Goal: Communication & Community: Answer question/provide support

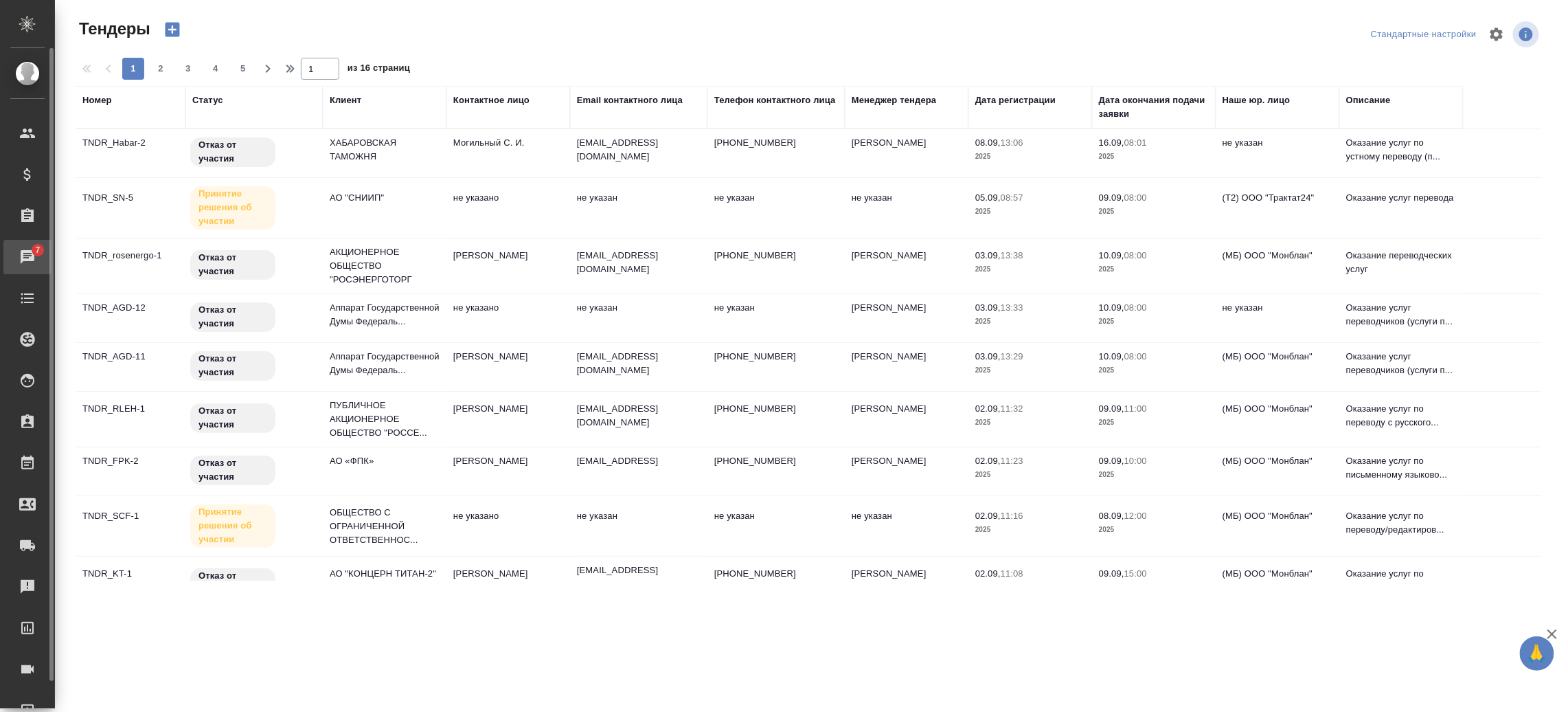
click at [17, 250] on div "Чаты" at bounding box center [10, 256] width 34 height 21
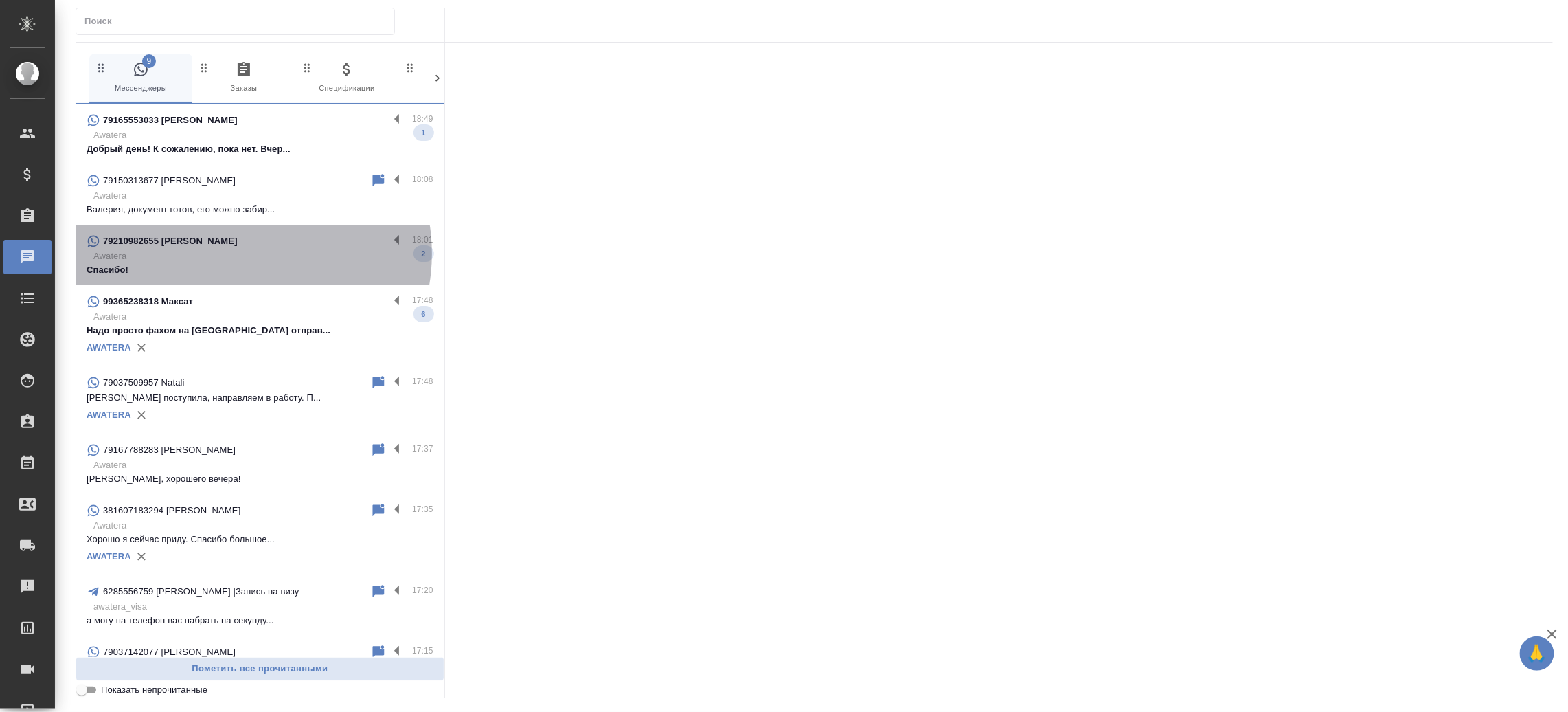
click at [240, 254] on p "Awatera" at bounding box center [263, 256] width 340 height 14
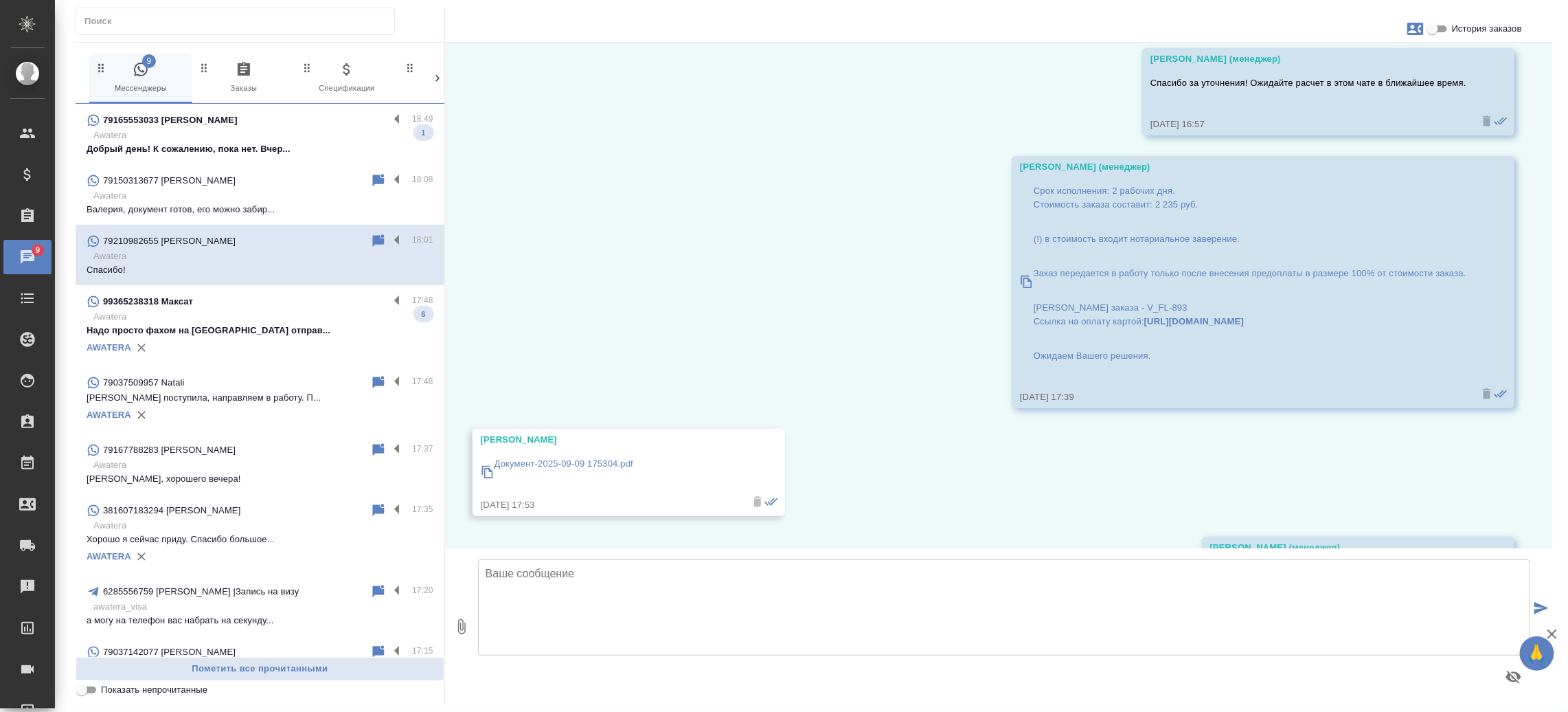
scroll to position [1214, 0]
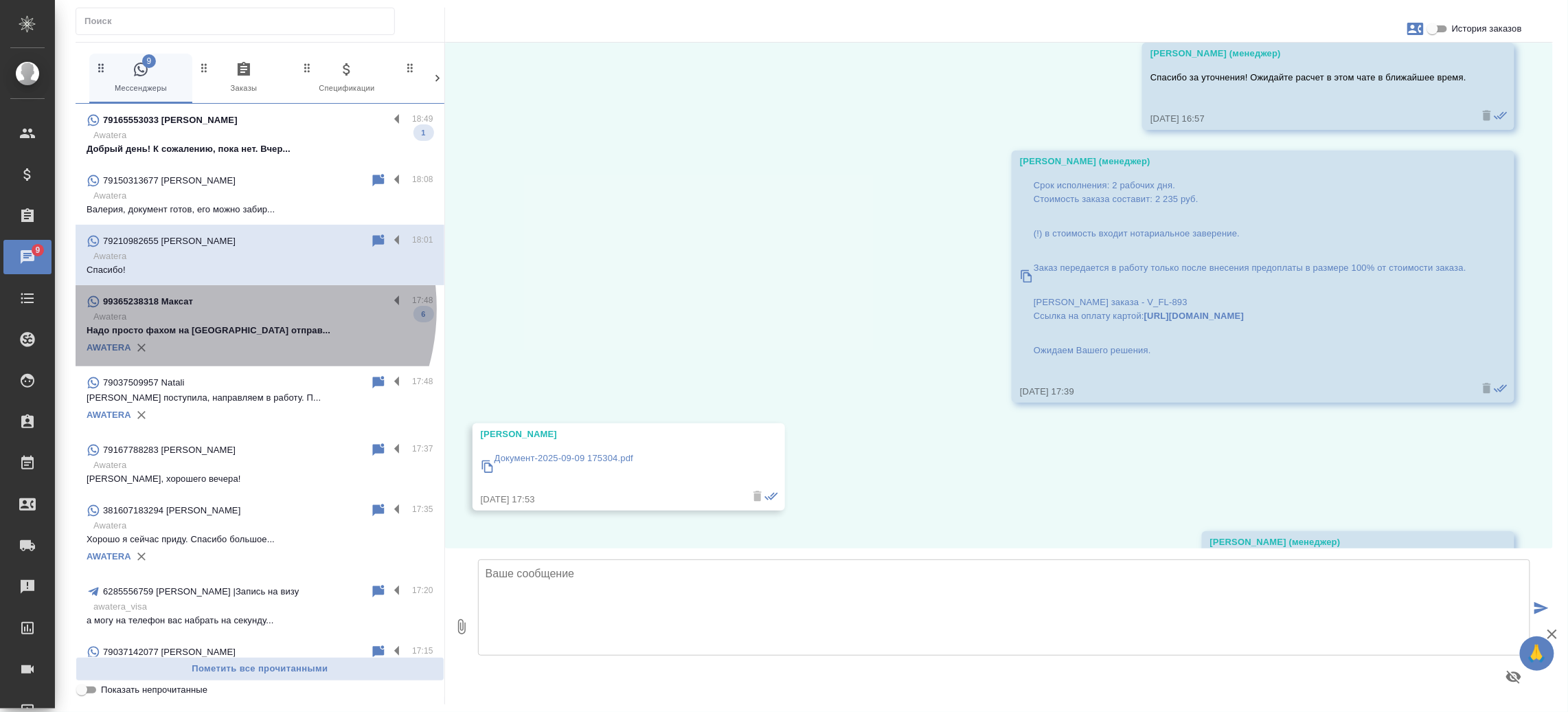
click at [215, 309] on div "99365238318 Максат" at bounding box center [238, 301] width 302 height 16
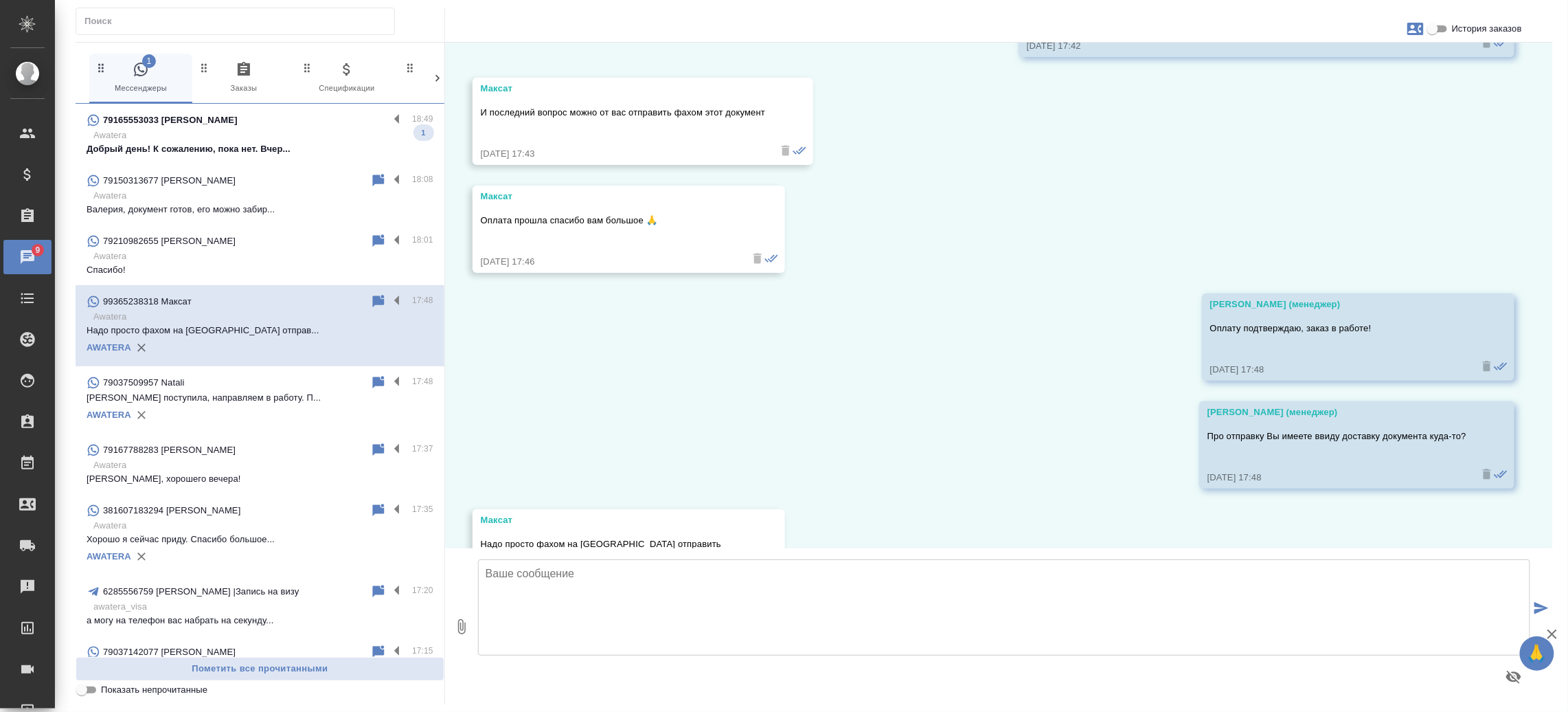
scroll to position [1574, 0]
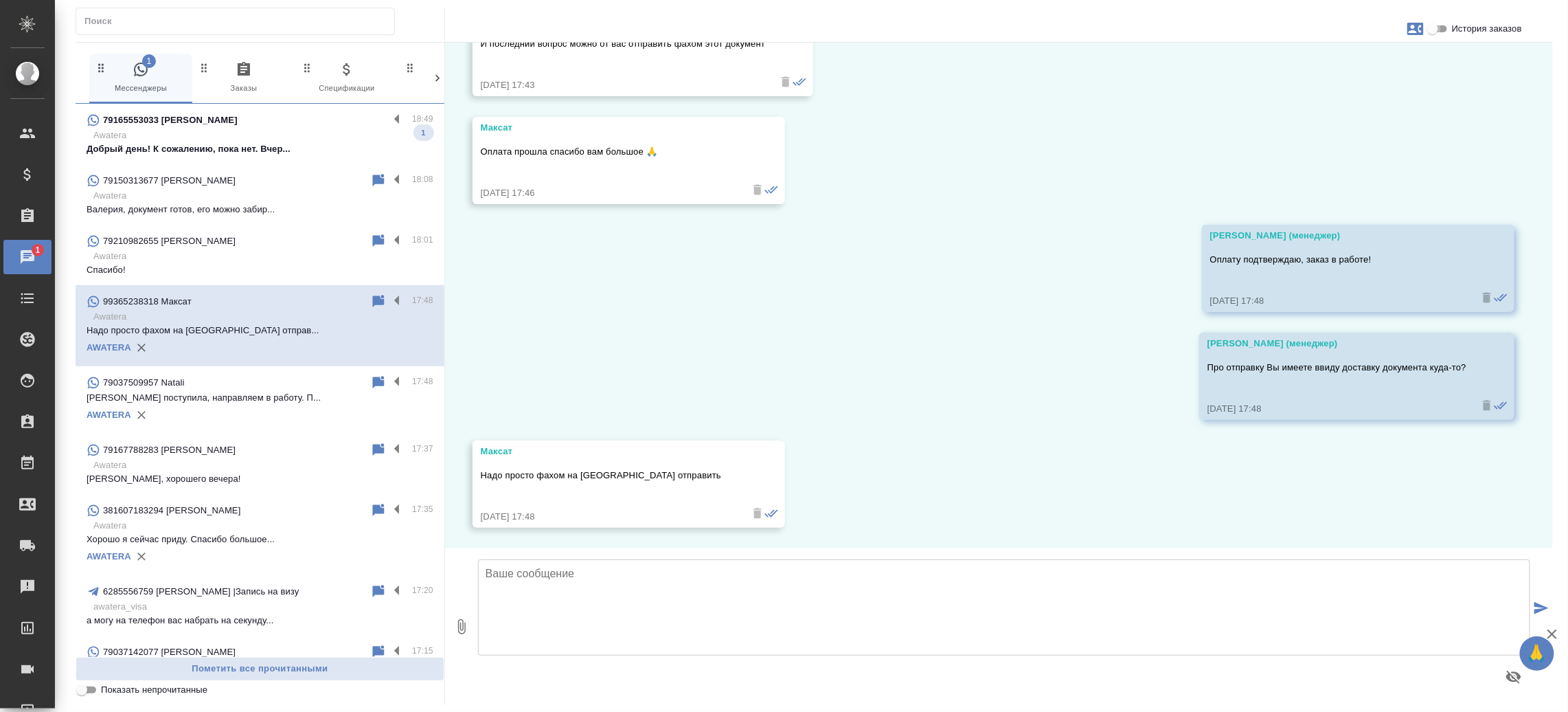
click at [1441, 28] on input "История заказов" at bounding box center [1433, 28] width 50 height 16
checkbox input "true"
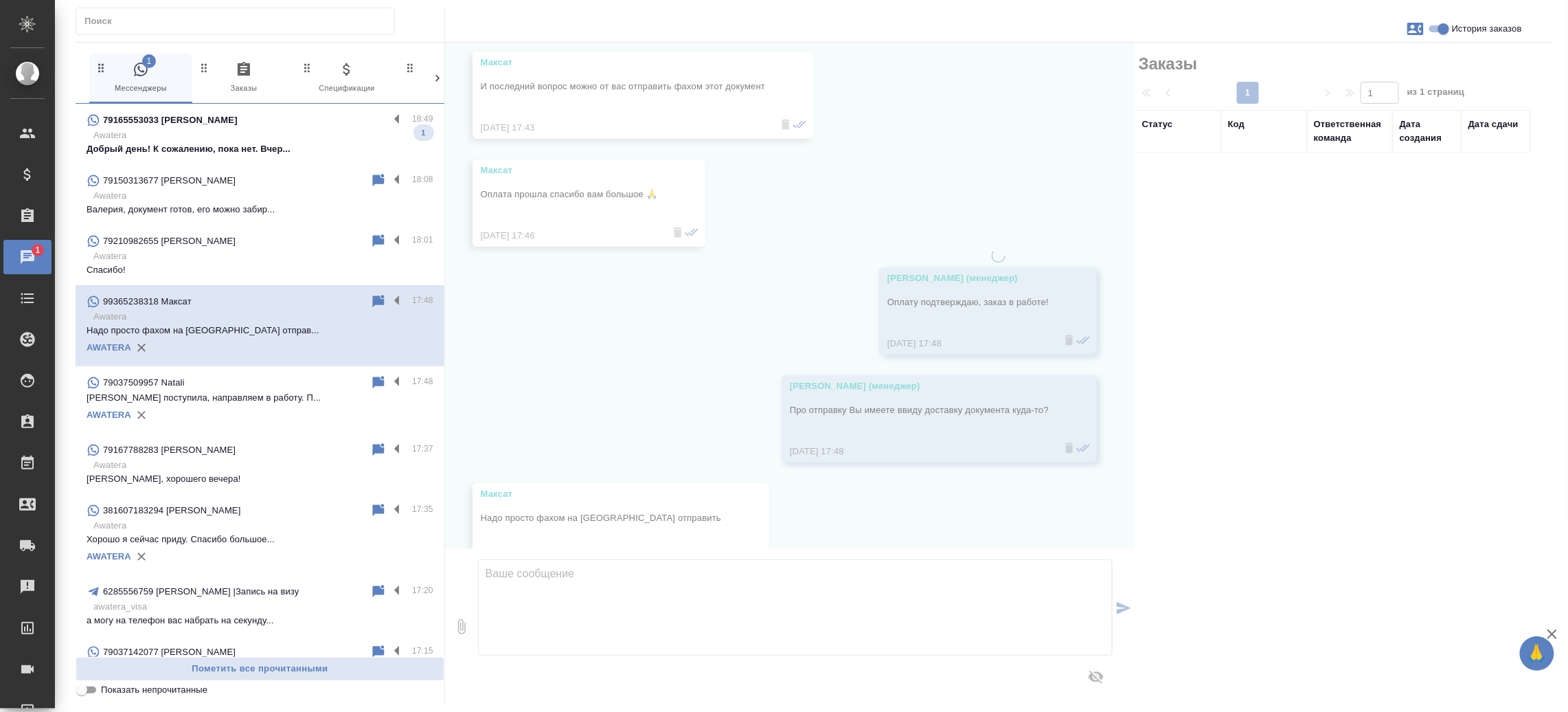
scroll to position [1616, 0]
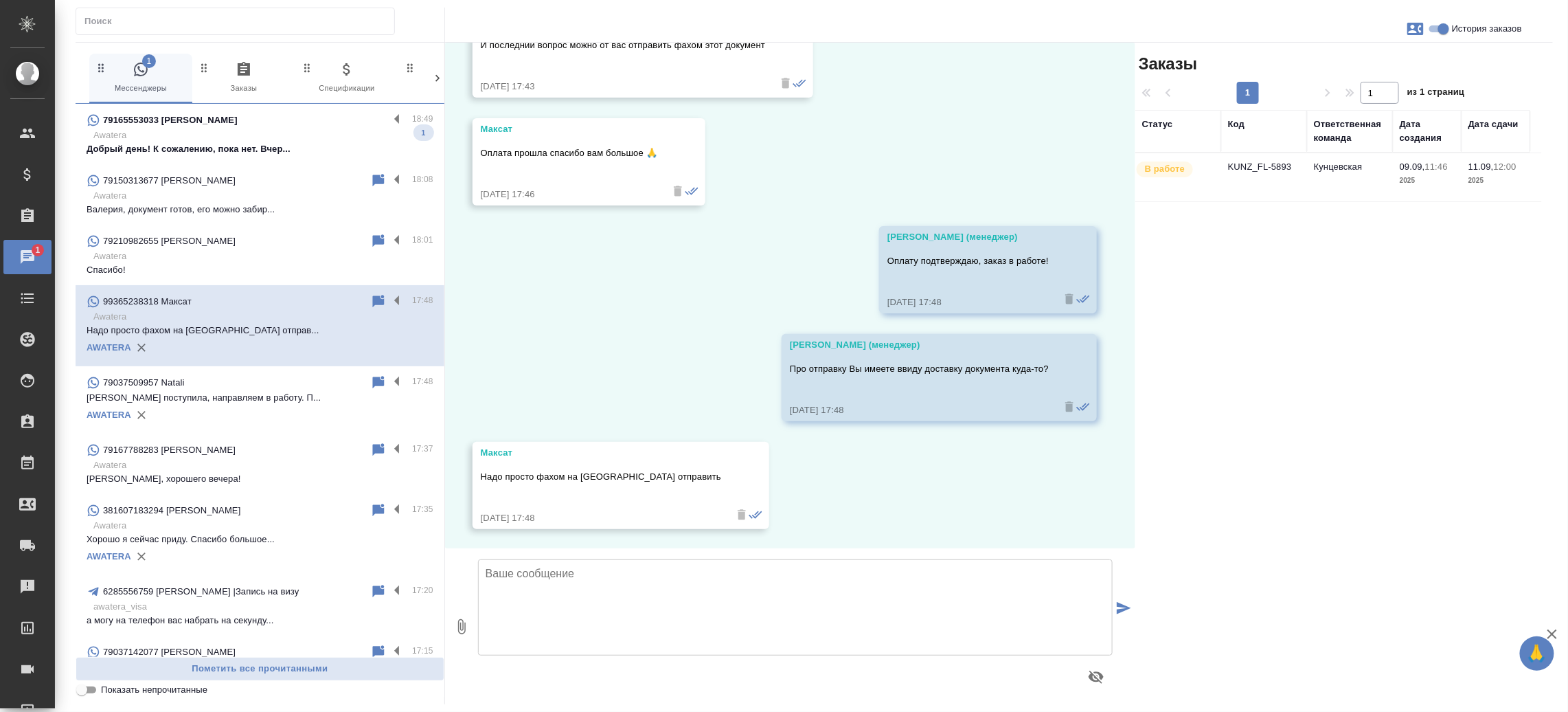
click at [1266, 172] on td "KUNZ_FL-5893" at bounding box center [1264, 178] width 86 height 48
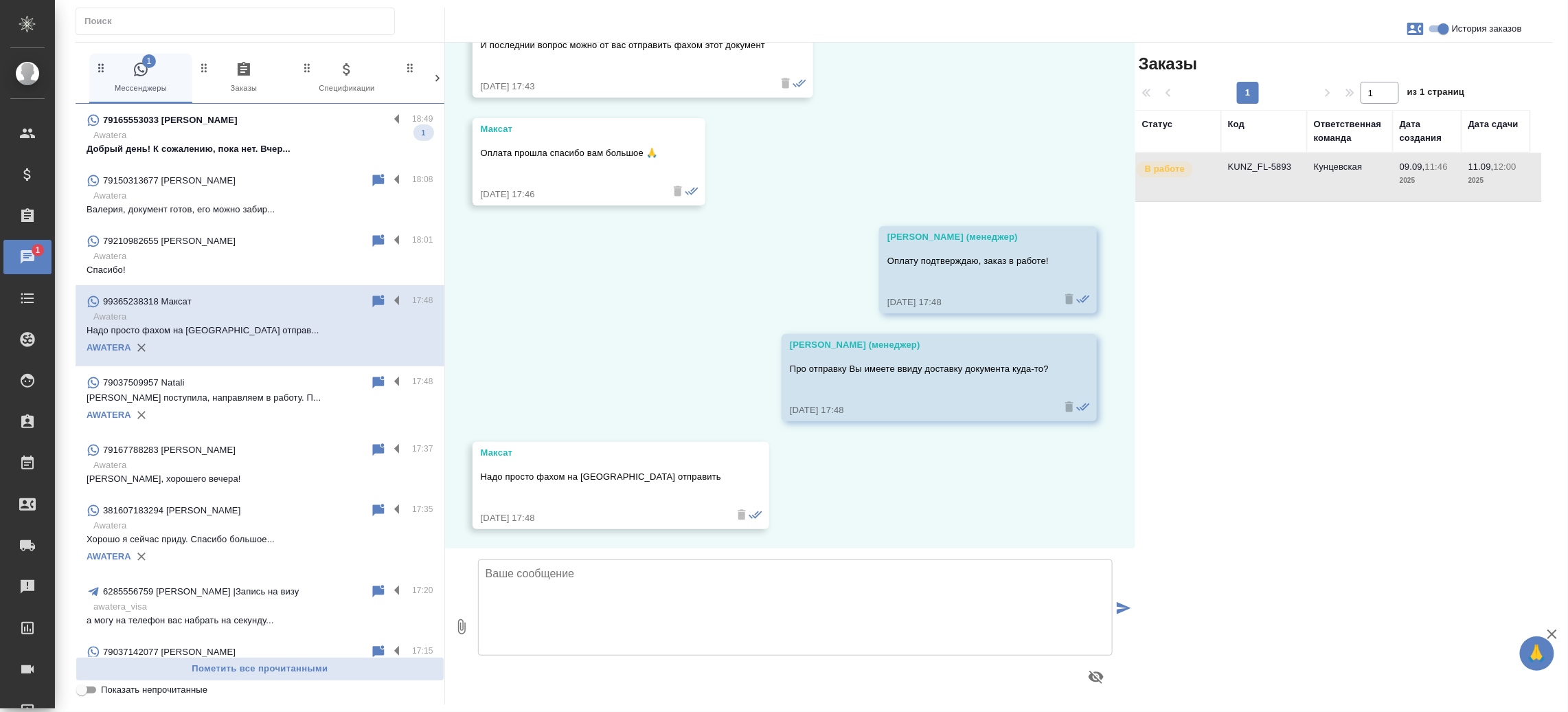
click at [1266, 172] on td "KUNZ_FL-5893" at bounding box center [1264, 178] width 86 height 48
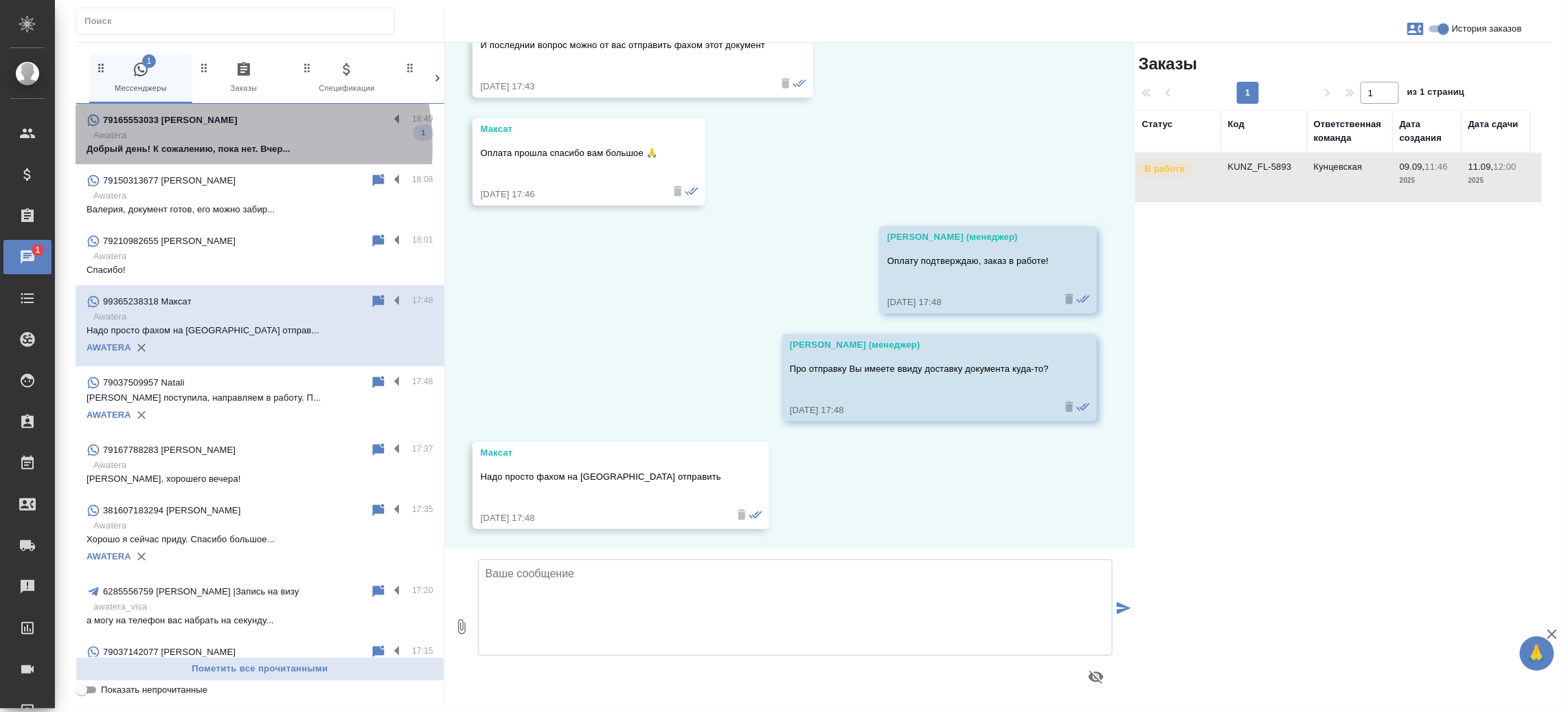
click at [174, 147] on p "Добрый день! К сожалению, пока нет. Вчер..." at bounding box center [260, 149] width 347 height 14
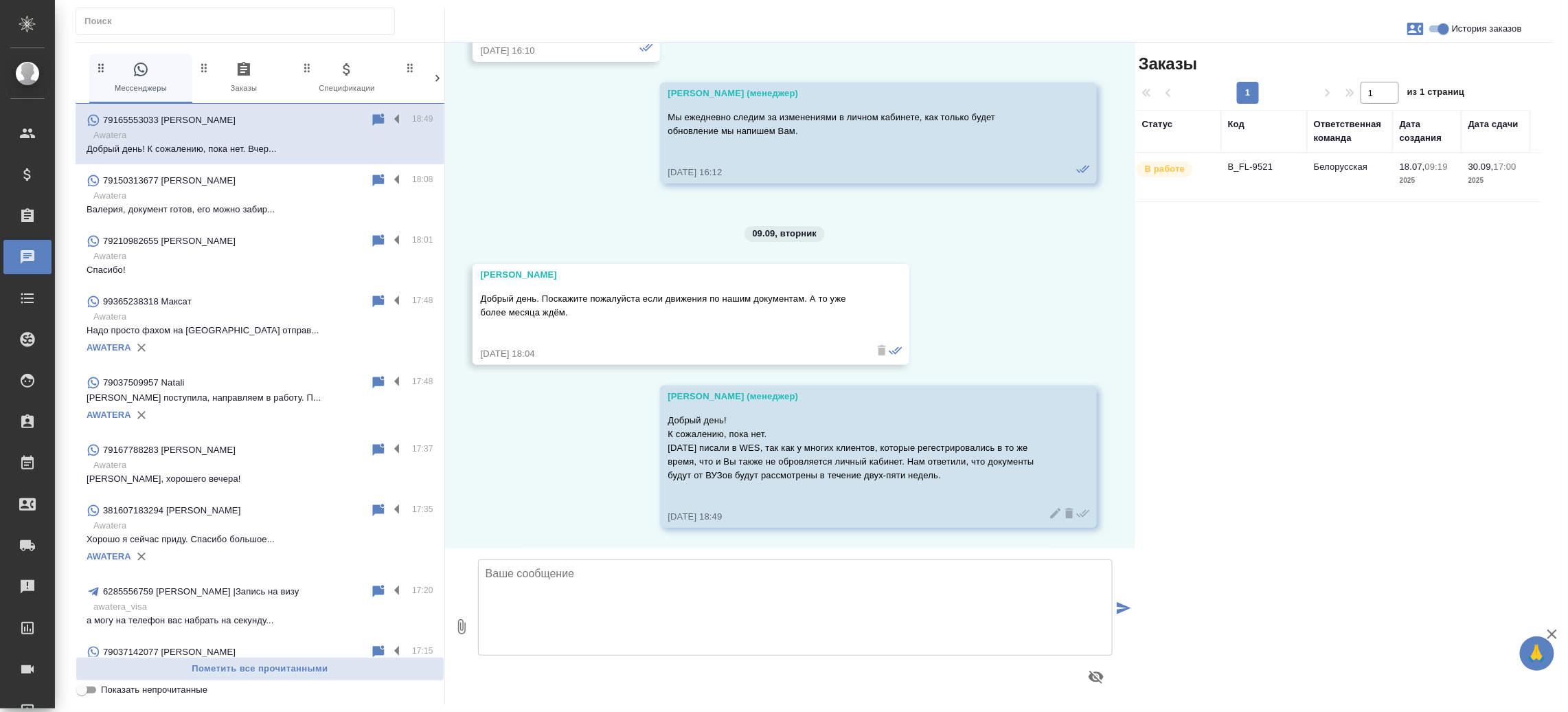
scroll to position [0, 0]
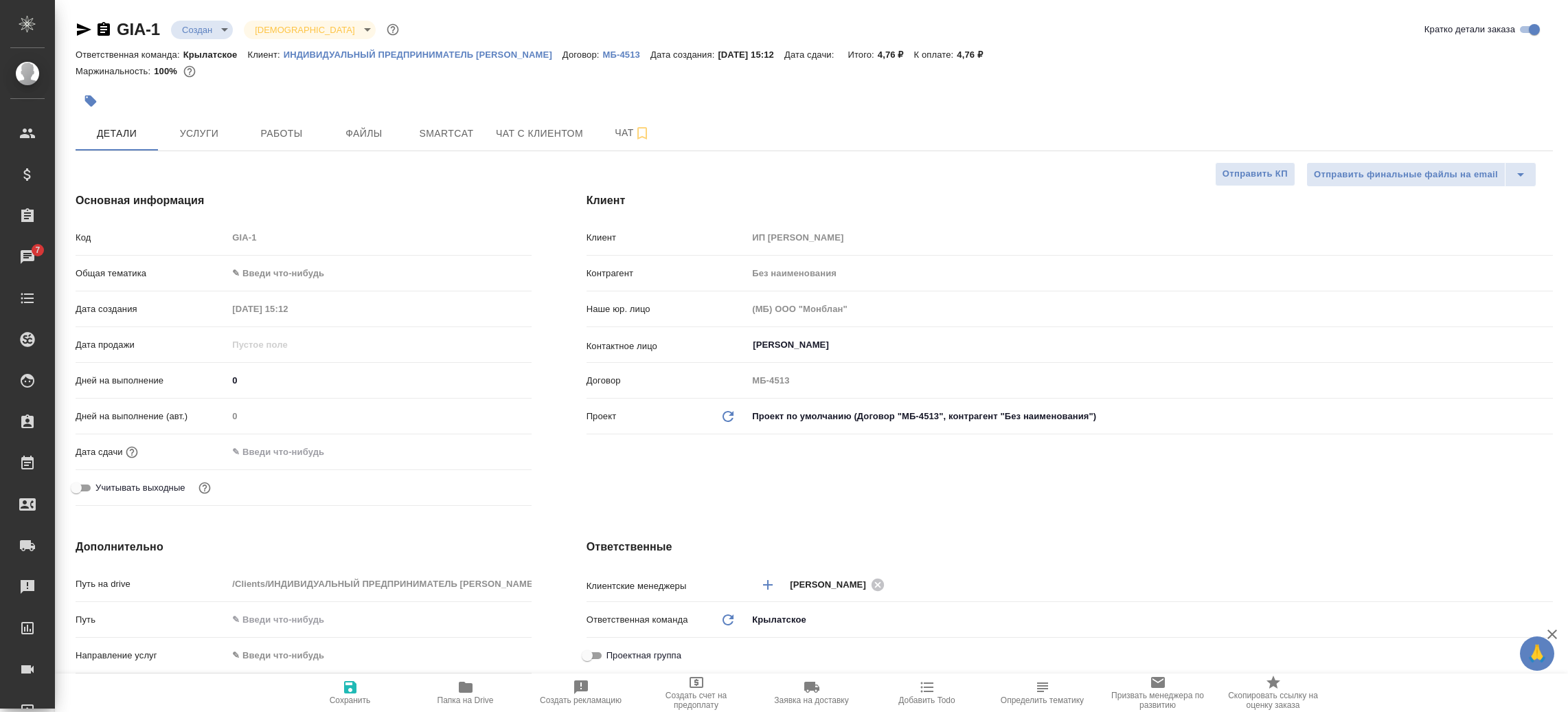
select select "RU"
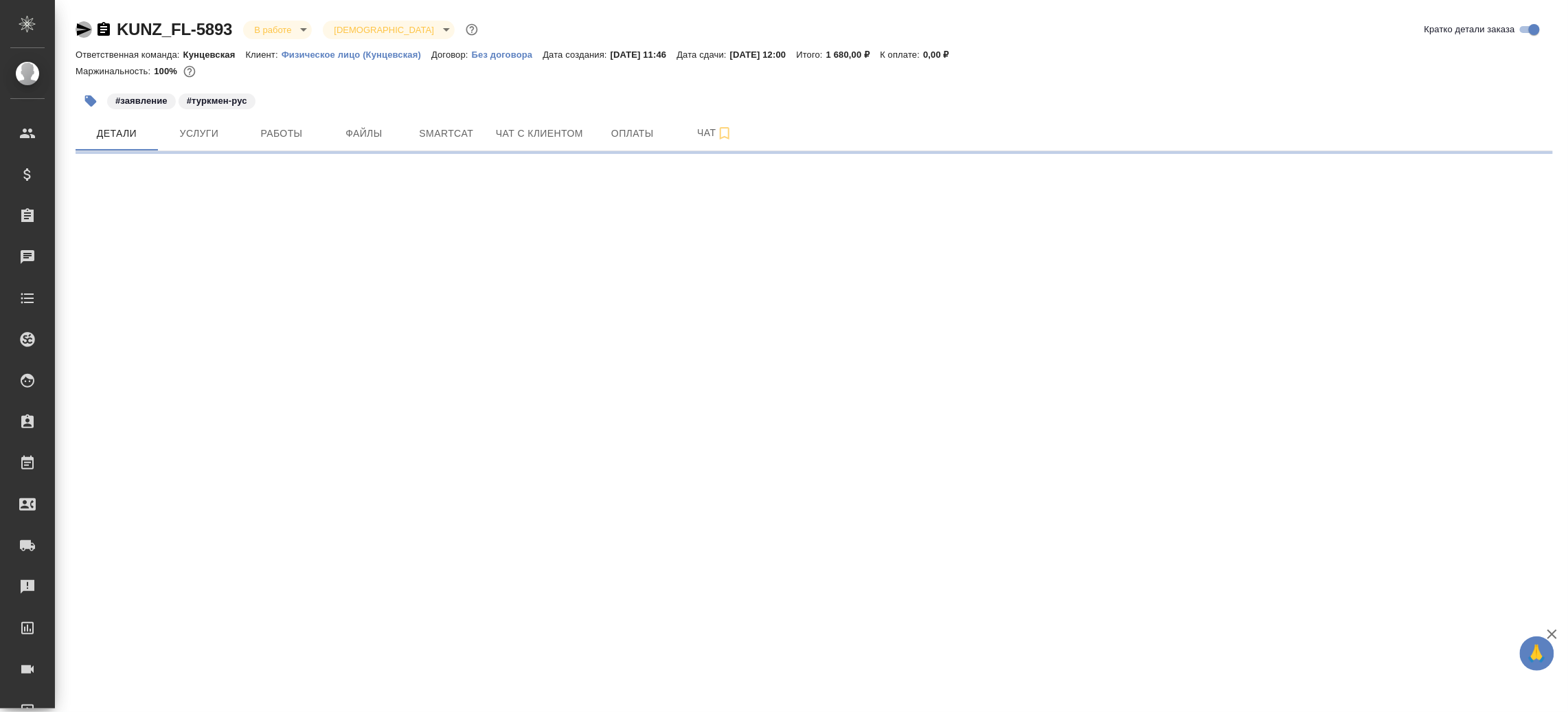
click at [81, 31] on icon "button" at bounding box center [84, 29] width 15 height 12
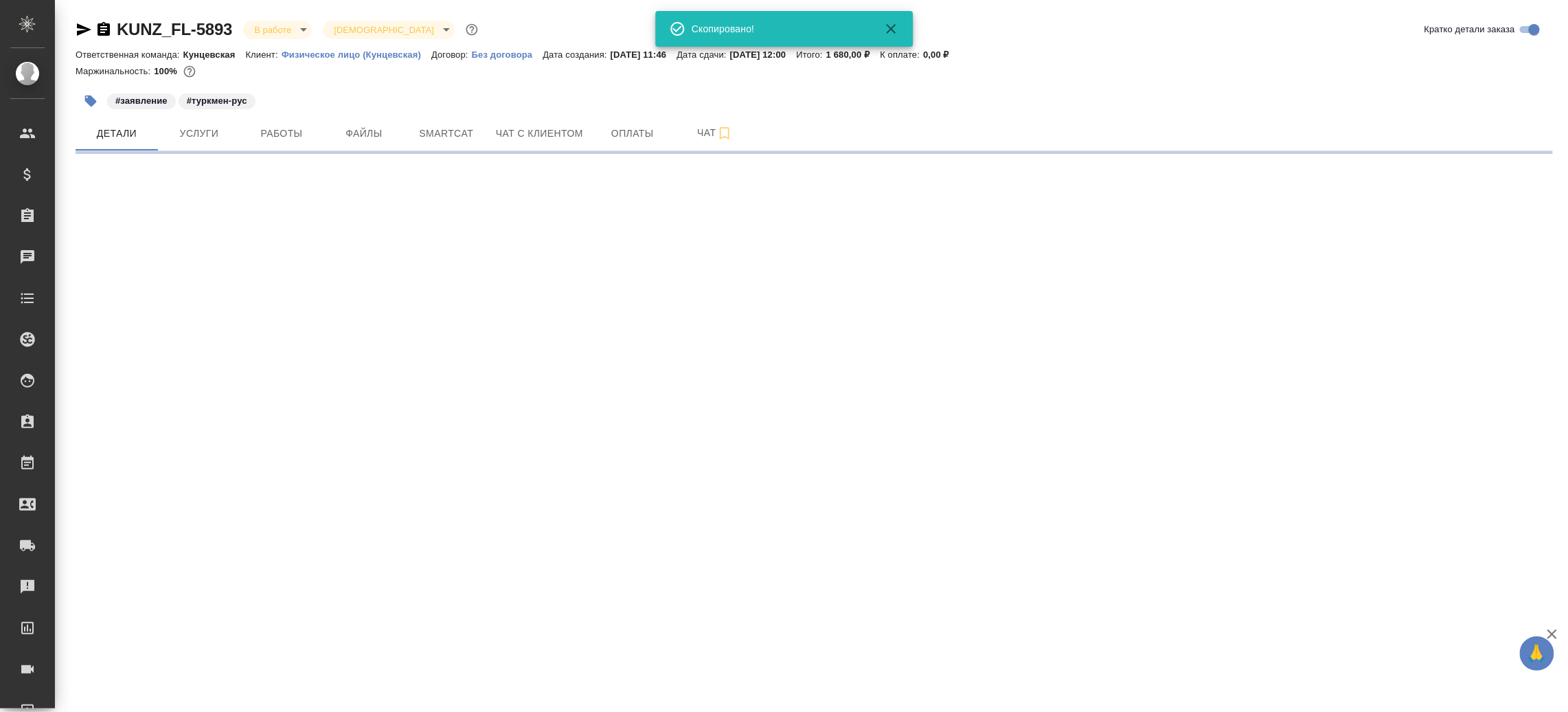
select select "RU"
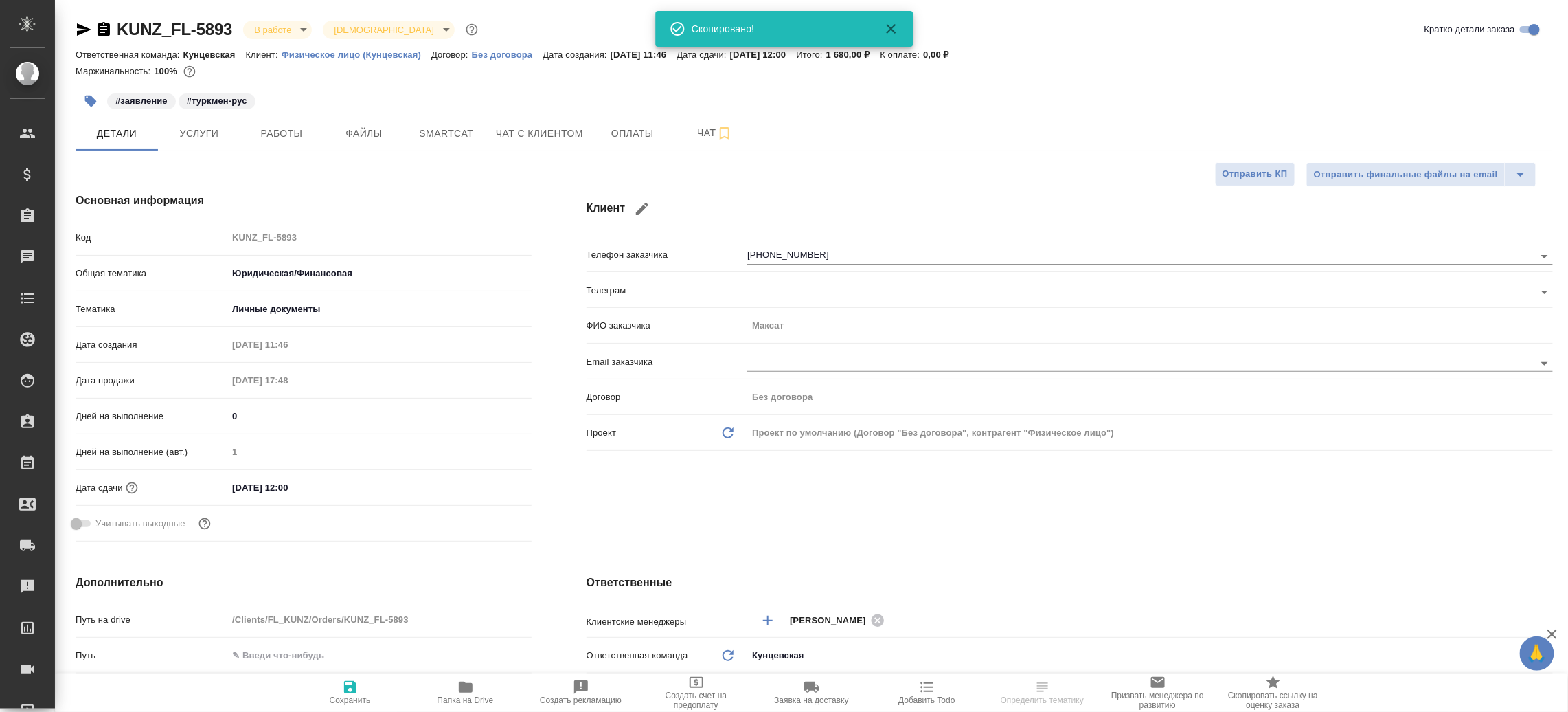
type textarea "x"
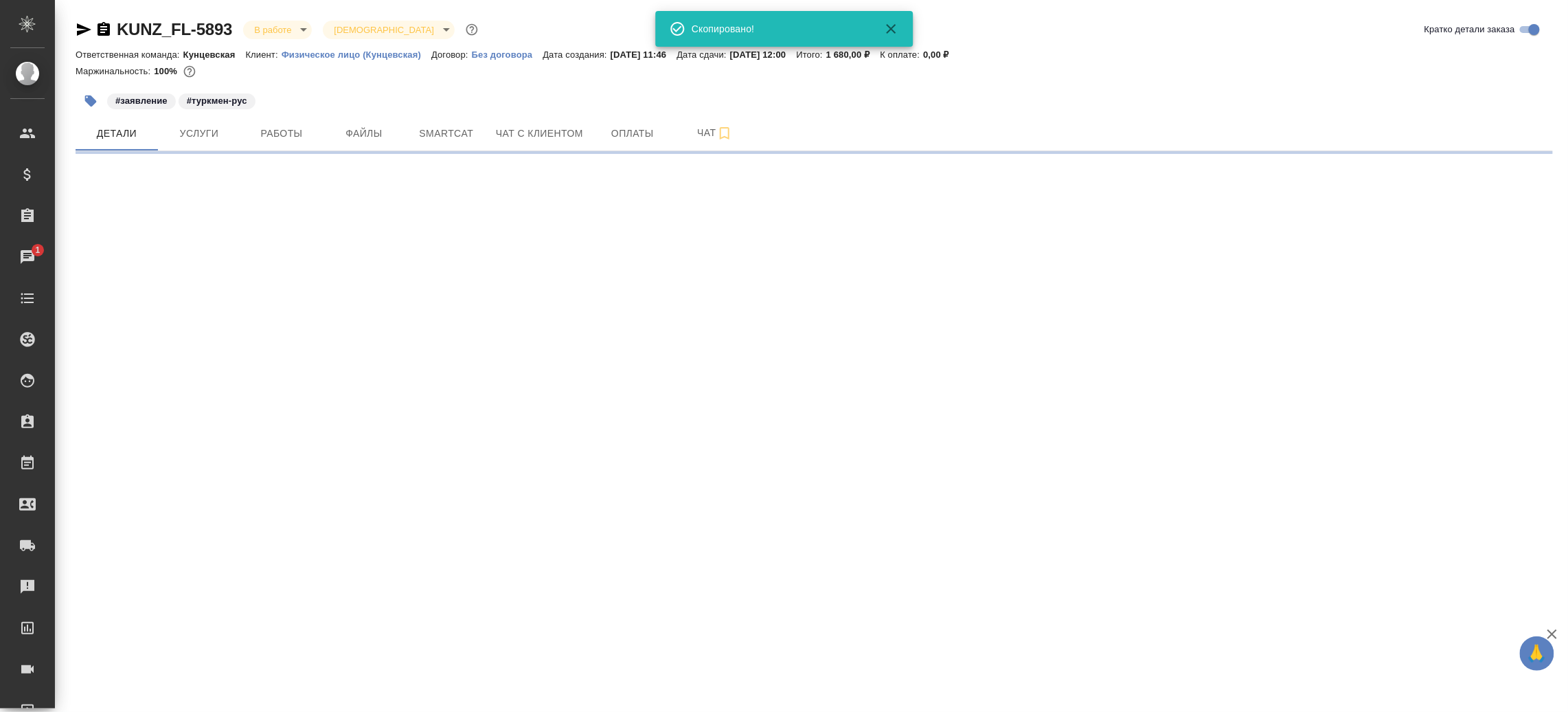
select select "RU"
